Goal: Task Accomplishment & Management: Use online tool/utility

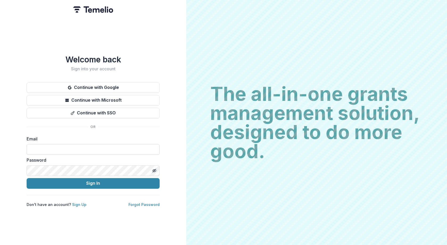
click at [89, 149] on input at bounding box center [93, 149] width 133 height 11
type input "**********"
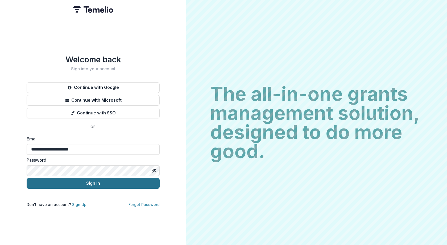
click at [74, 182] on button "Sign In" at bounding box center [93, 183] width 133 height 11
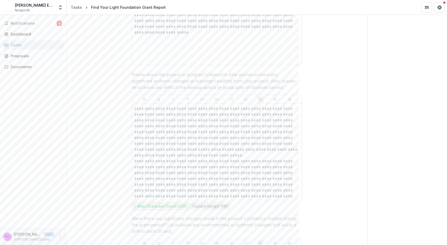
scroll to position [266, 0]
